Goal: Navigation & Orientation: Find specific page/section

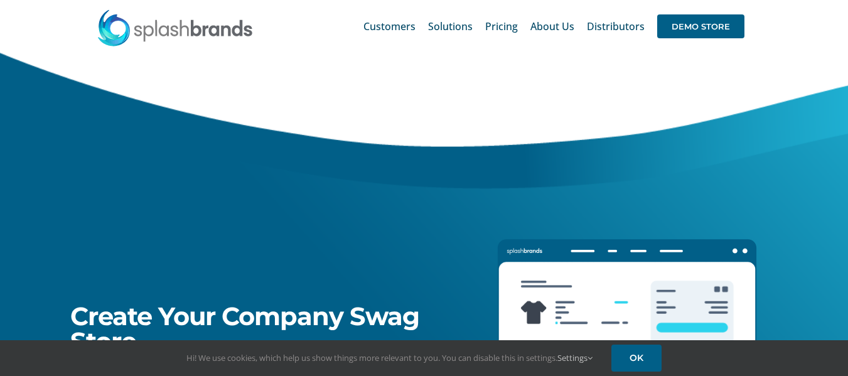
drag, startPoint x: 854, startPoint y: 26, endPoint x: 767, endPoint y: -3, distance: 91.9
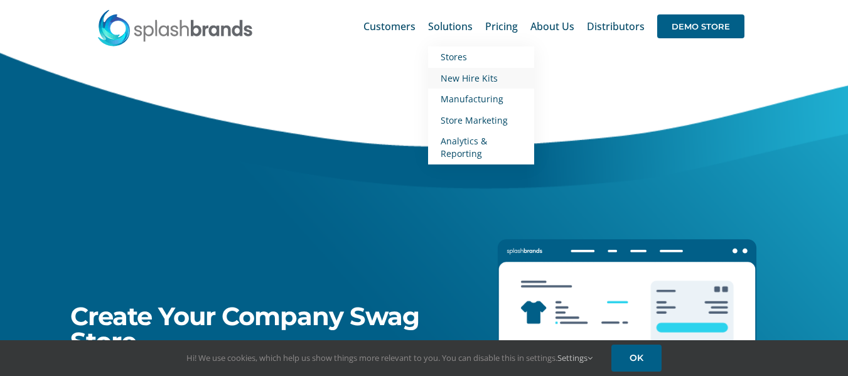
click at [475, 77] on span "New Hire Kits" at bounding box center [469, 78] width 57 height 12
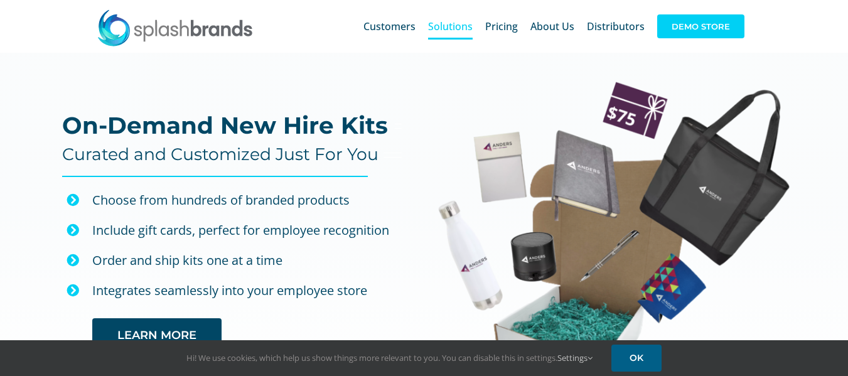
click at [701, 24] on span "DEMO STORE" at bounding box center [700, 26] width 87 height 24
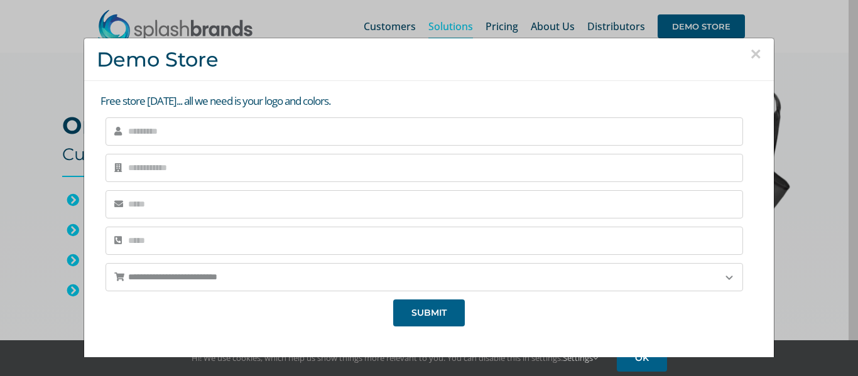
click at [750, 48] on button "×" at bounding box center [755, 54] width 11 height 19
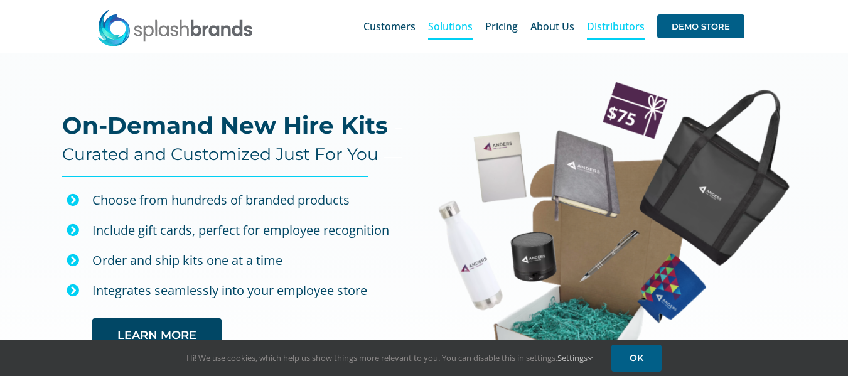
click at [607, 24] on span "Distributors" at bounding box center [616, 26] width 58 height 10
